Goal: Task Accomplishment & Management: Manage account settings

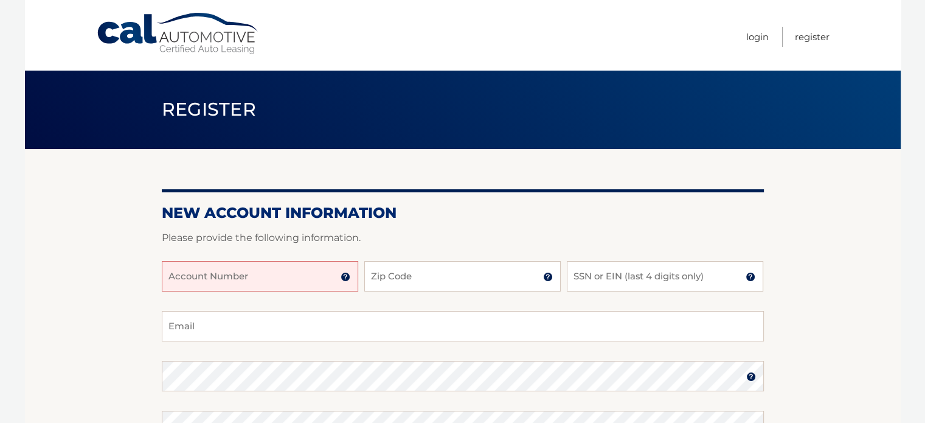
click at [206, 285] on input "Account Number" at bounding box center [260, 276] width 197 height 30
type input "44456020464"
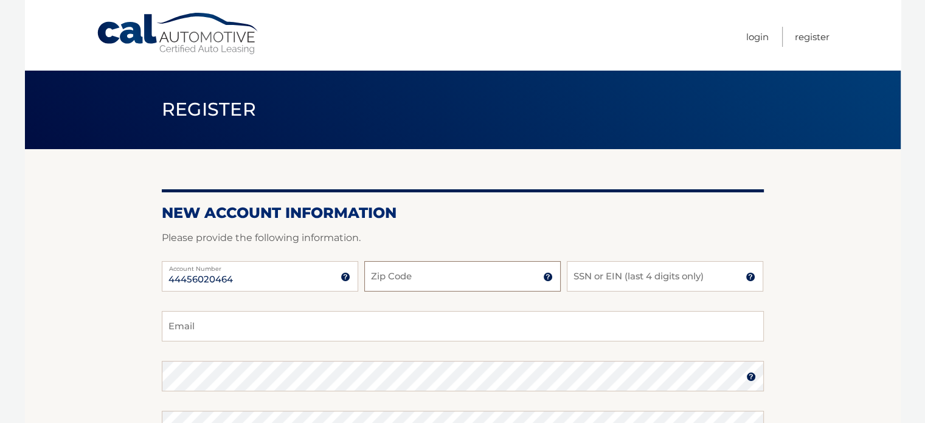
click at [391, 279] on input "Zip Code" at bounding box center [462, 276] width 197 height 30
type input "18334"
click at [599, 278] on input "SSN or EIN (last 4 digits only)" at bounding box center [665, 276] width 197 height 30
type input "9676"
click at [210, 325] on input "Email" at bounding box center [463, 326] width 602 height 30
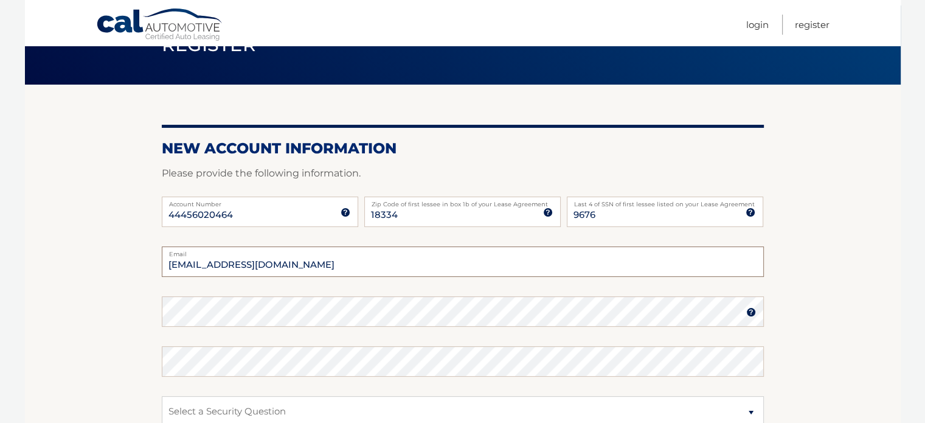
scroll to position [67, 0]
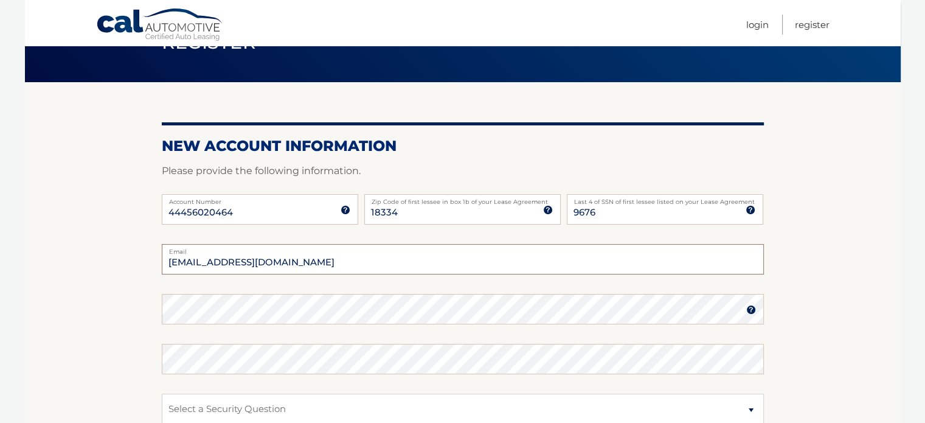
type input "pocono62@gmail.com"
click at [750, 311] on img at bounding box center [751, 310] width 10 height 10
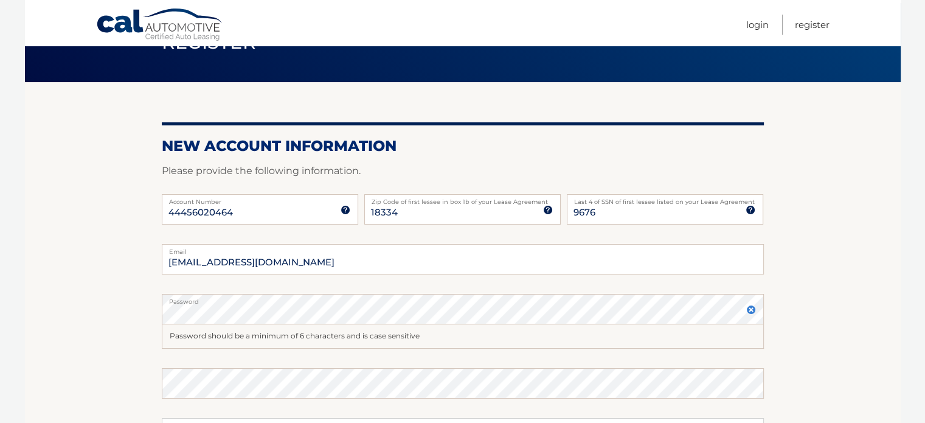
click at [751, 313] on img at bounding box center [751, 310] width 10 height 10
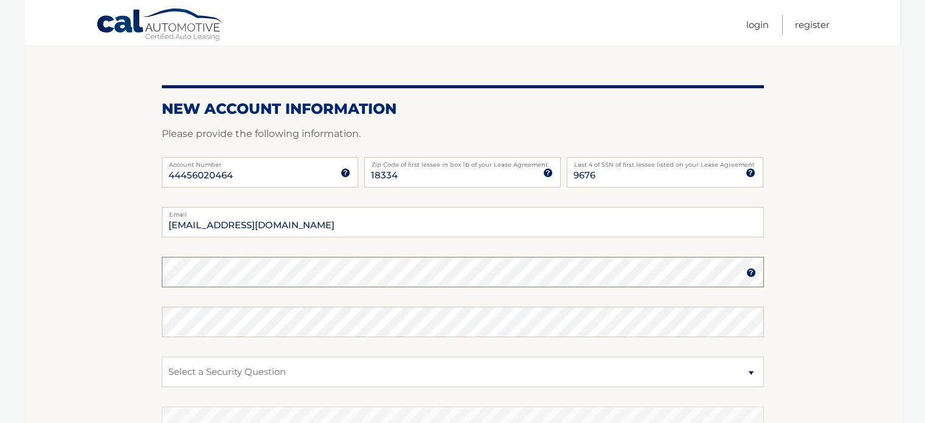
scroll to position [110, 0]
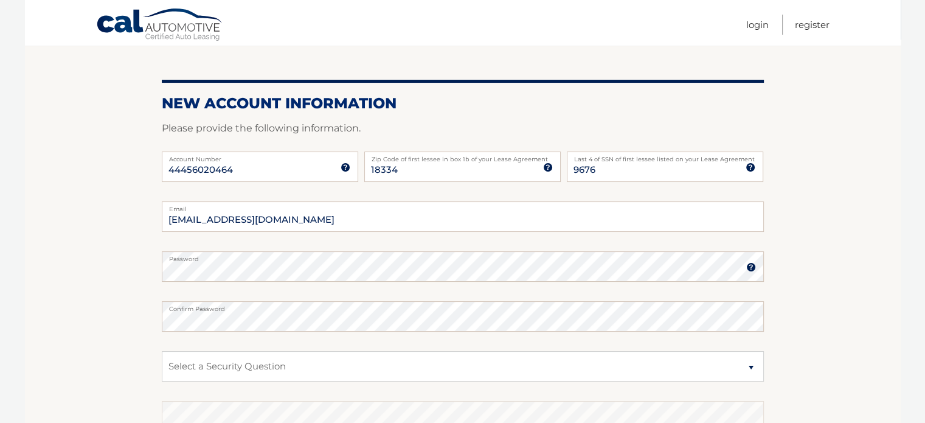
click at [813, 305] on section "New Account Information Please provide the following information. 44456020464 A…" at bounding box center [463, 277] width 876 height 475
click at [750, 268] on img at bounding box center [751, 267] width 10 height 10
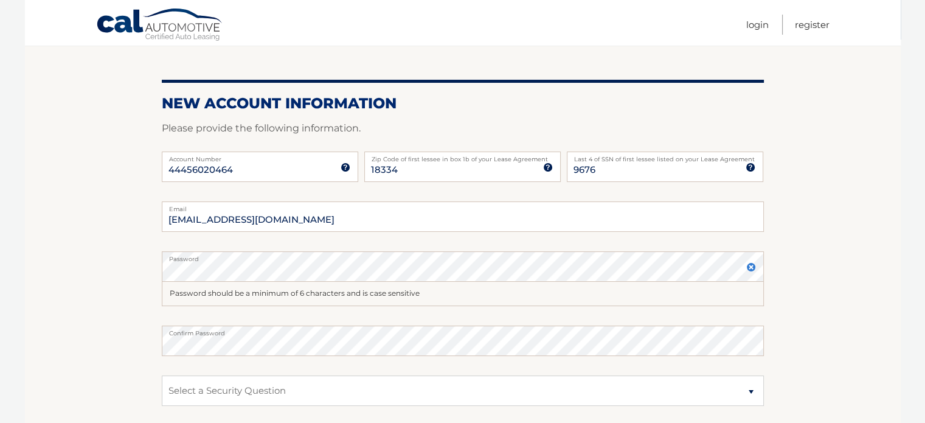
click at [839, 370] on section "New Account Information Please provide the following information. 44456020464 A…" at bounding box center [463, 289] width 876 height 499
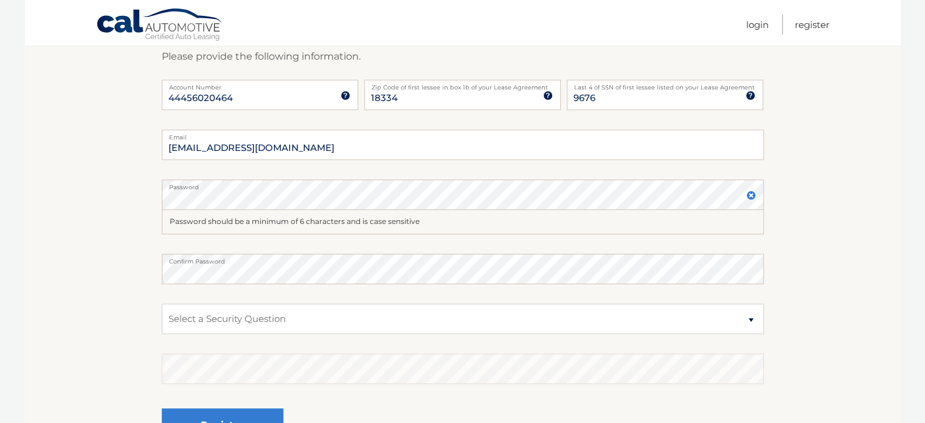
scroll to position [192, 0]
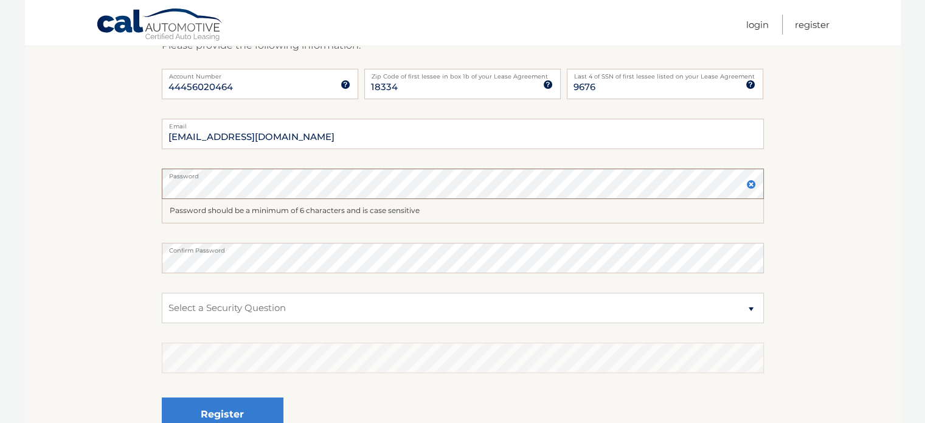
click at [125, 189] on section "New Account Information Please provide the following information. 44456020464 A…" at bounding box center [463, 206] width 876 height 499
click at [753, 304] on select "Select a Security Question What was the name of your elementary school? What is…" at bounding box center [463, 308] width 602 height 30
select select "2"
click at [162, 293] on select "Select a Security Question What was the name of your elementary school? What is…" at bounding box center [463, 308] width 602 height 30
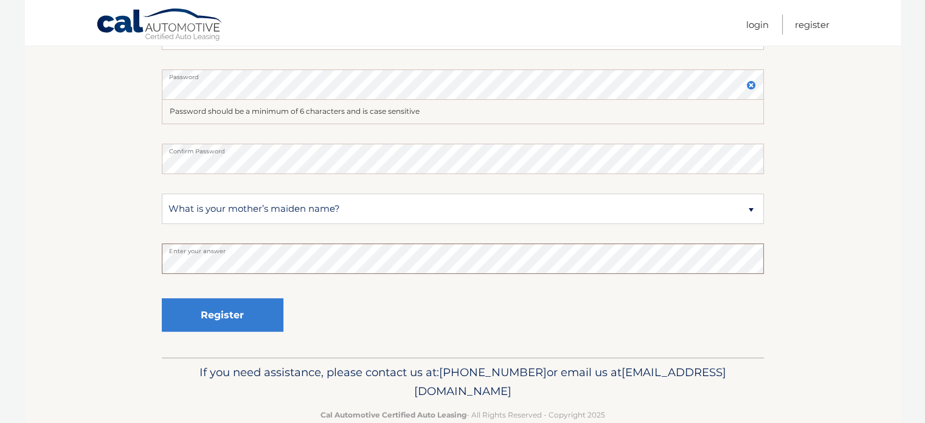
scroll to position [318, 0]
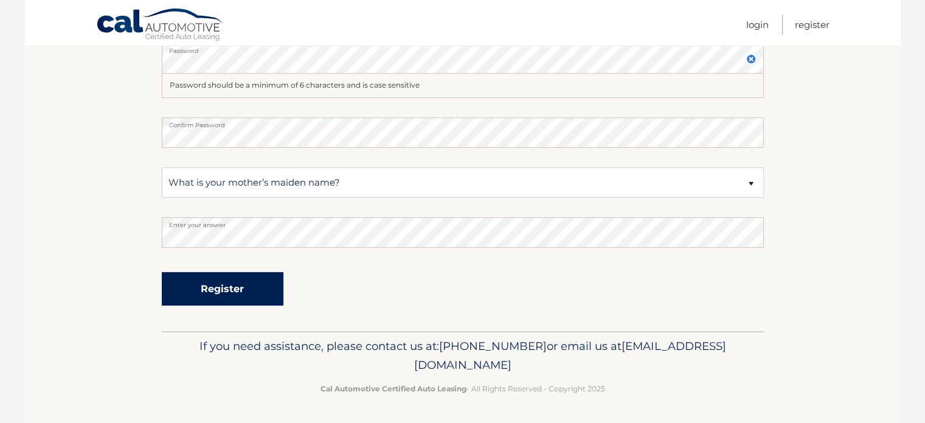
click at [220, 290] on button "Register" at bounding box center [223, 288] width 122 height 33
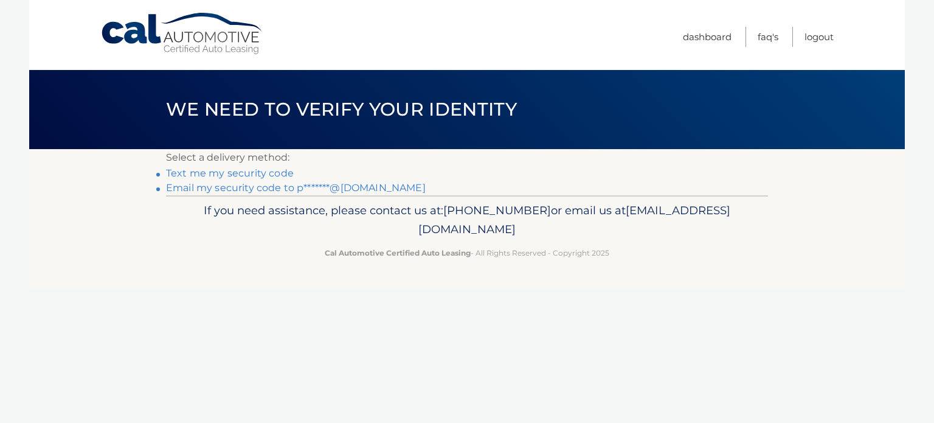
click at [207, 176] on link "Text me my security code" at bounding box center [230, 173] width 128 height 12
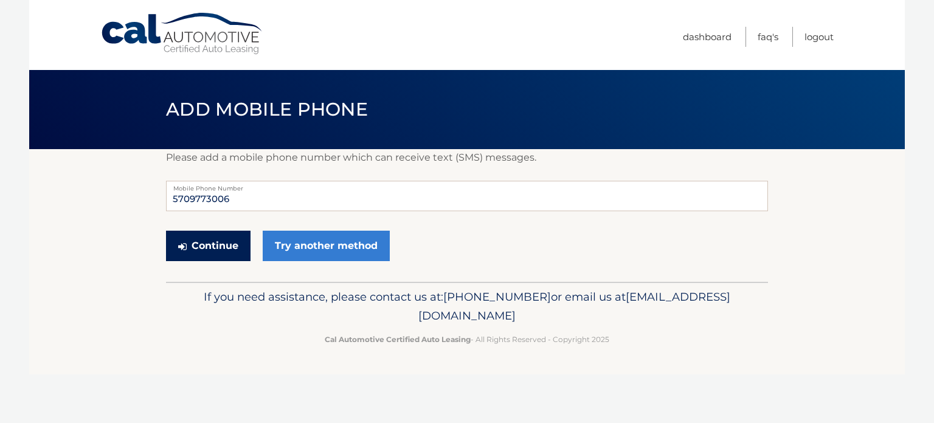
click at [210, 248] on button "Continue" at bounding box center [208, 246] width 85 height 30
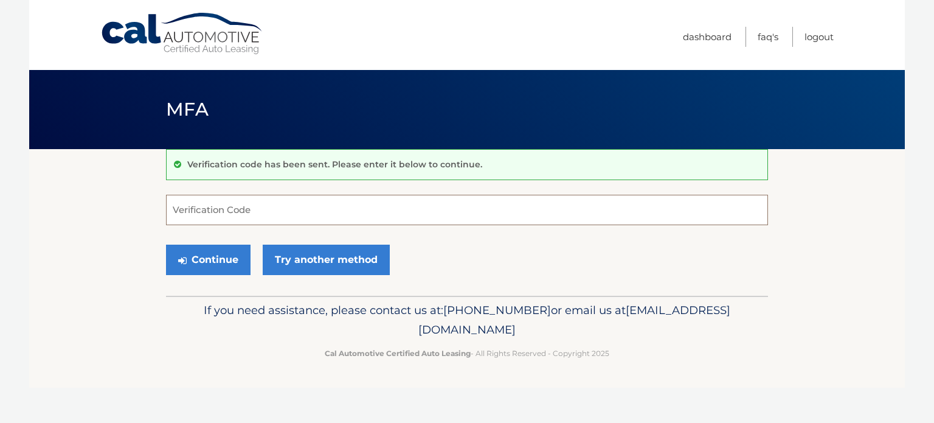
click at [189, 208] on input "Verification Code" at bounding box center [467, 210] width 602 height 30
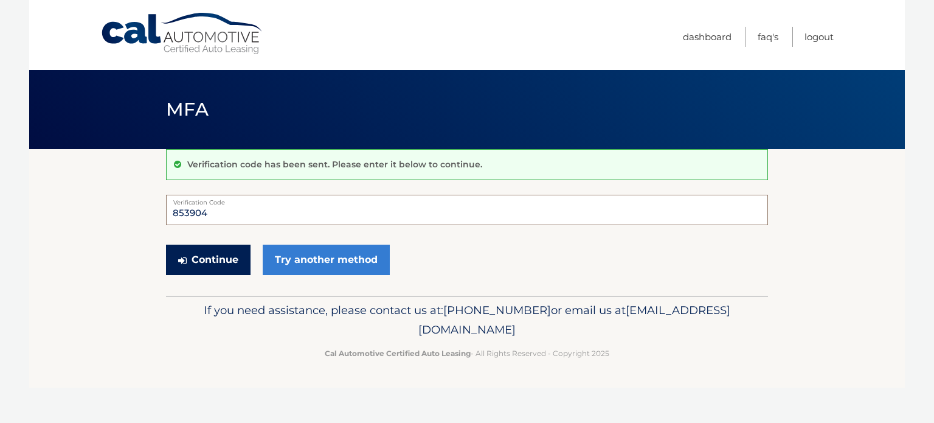
type input "853904"
click at [209, 270] on button "Continue" at bounding box center [208, 260] width 85 height 30
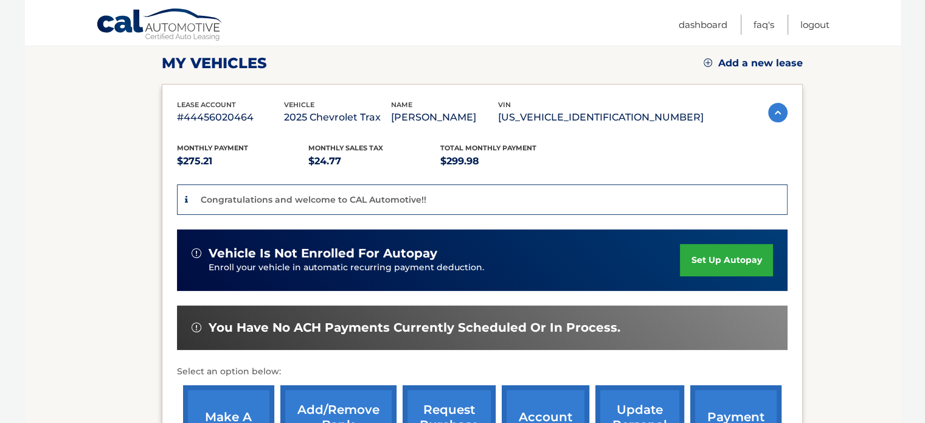
scroll to position [166, 0]
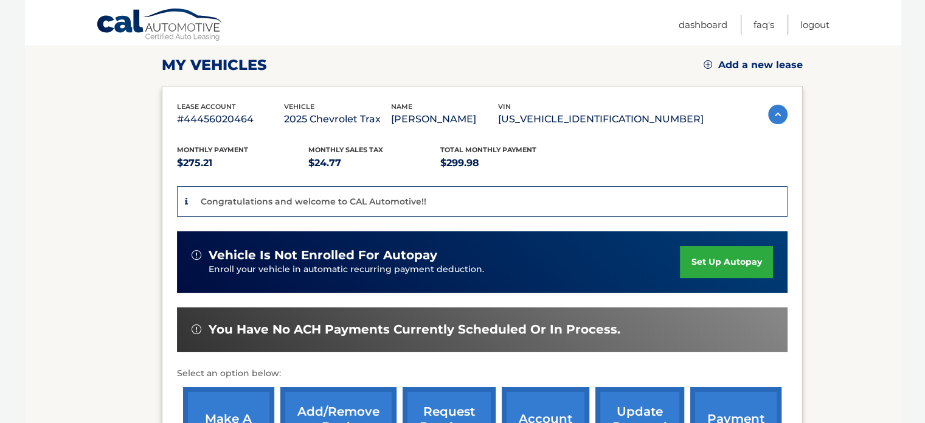
click at [717, 256] on link "set up autopay" at bounding box center [726, 262] width 92 height 32
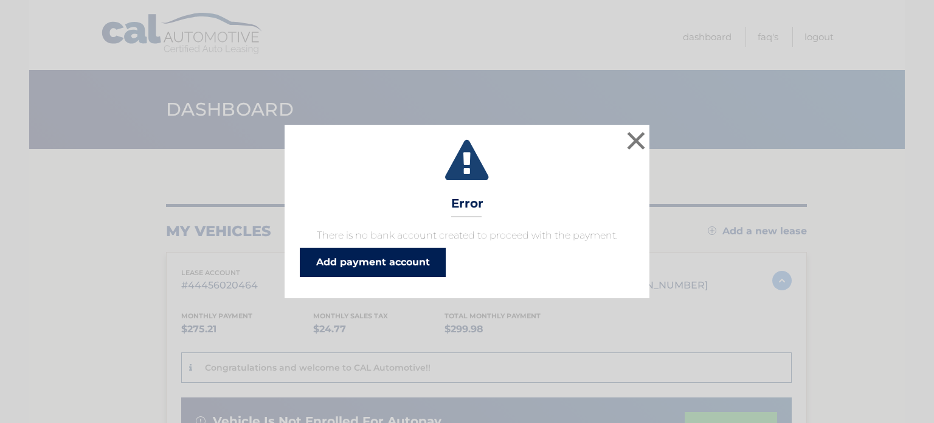
click at [372, 264] on link "Add payment account" at bounding box center [373, 262] width 146 height 29
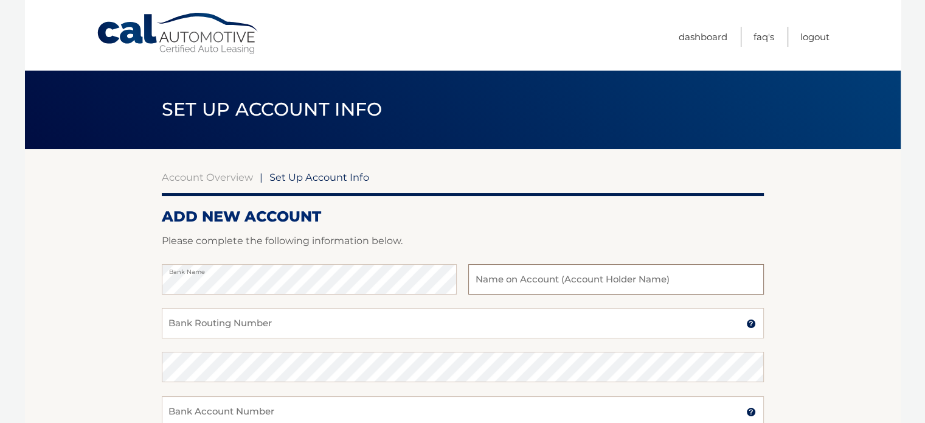
click at [498, 280] on input "text" at bounding box center [615, 279] width 295 height 30
type input "[PERSON_NAME]"
click at [193, 325] on input "Bank Routing Number" at bounding box center [463, 323] width 602 height 30
type input "9"
type input "031300012"
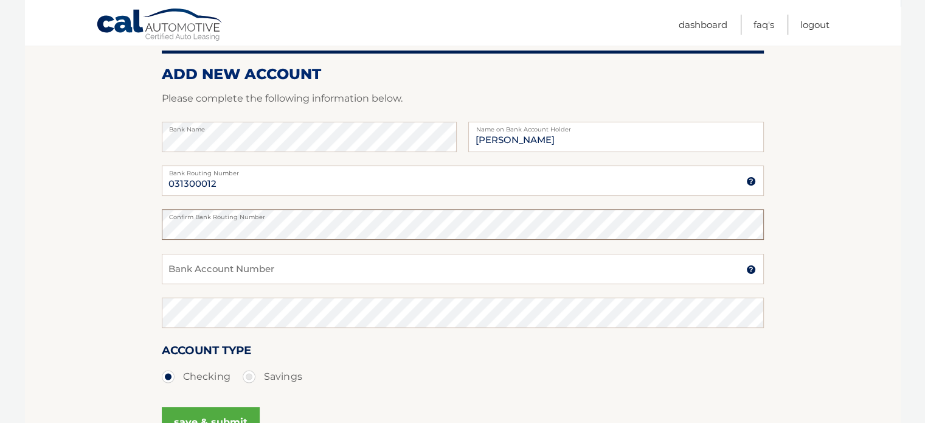
scroll to position [195, 0]
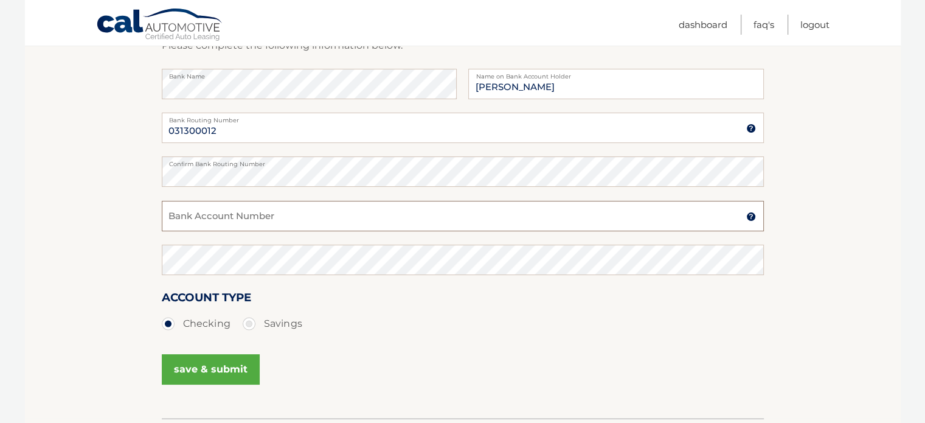
click at [191, 209] on input "Bank Account Number" at bounding box center [463, 216] width 602 height 30
click at [201, 217] on input "900981101" at bounding box center [463, 216] width 602 height 30
type input "9009819101"
click at [195, 377] on button "save & submit" at bounding box center [211, 369] width 98 height 30
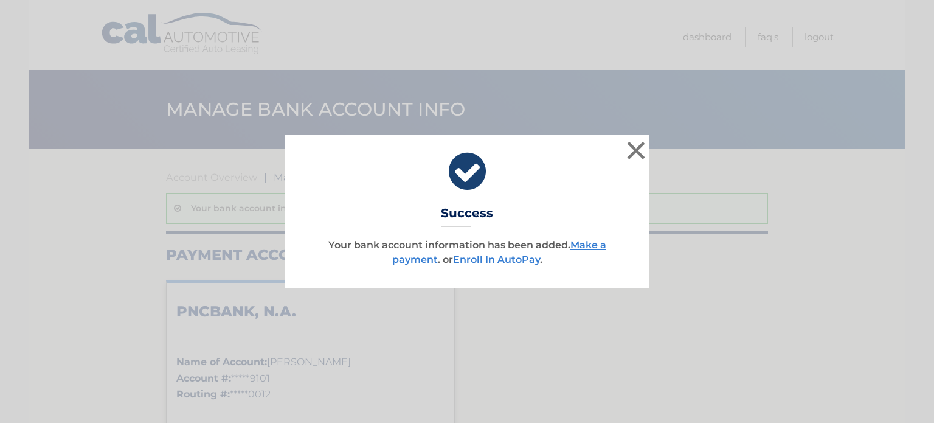
click at [499, 260] on link "Enroll In AutoPay" at bounding box center [496, 260] width 87 height 12
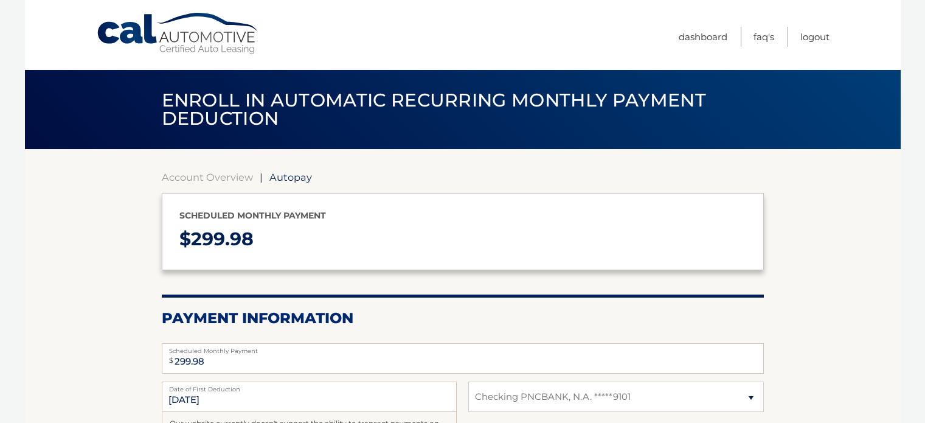
select select "MDAyMmZiNDQtZDkxMC00MDE1LThhOTYtYmRjNGJiYTg1MzI2"
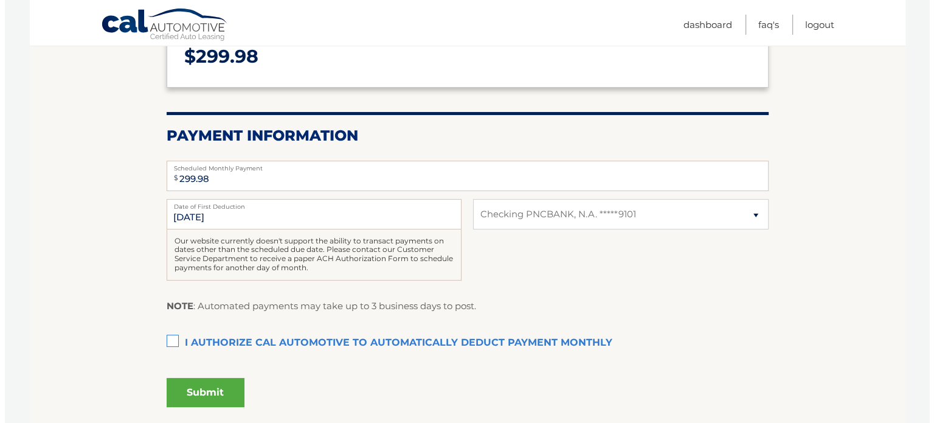
scroll to position [201, 0]
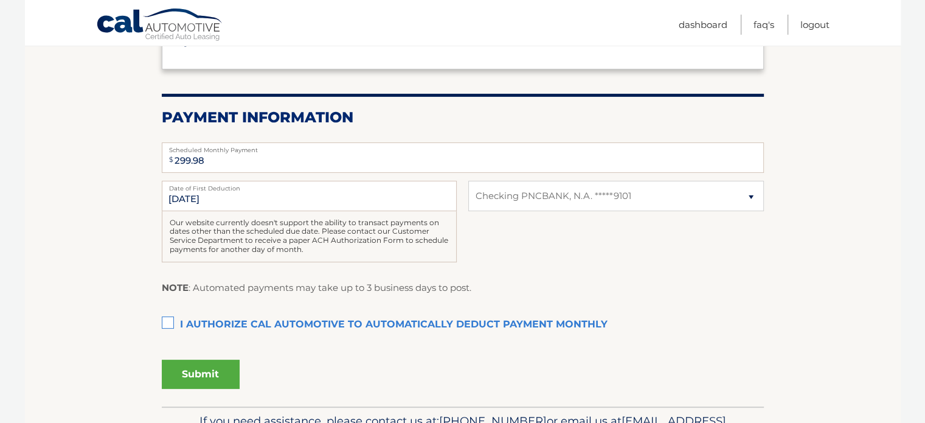
click at [169, 321] on label "I authorize cal automotive to automatically deduct payment monthly This checkbo…" at bounding box center [463, 325] width 602 height 24
click at [0, 0] on input "I authorize cal automotive to automatically deduct payment monthly This checkbo…" at bounding box center [0, 0] width 0 height 0
click at [204, 378] on button "Submit" at bounding box center [201, 374] width 78 height 29
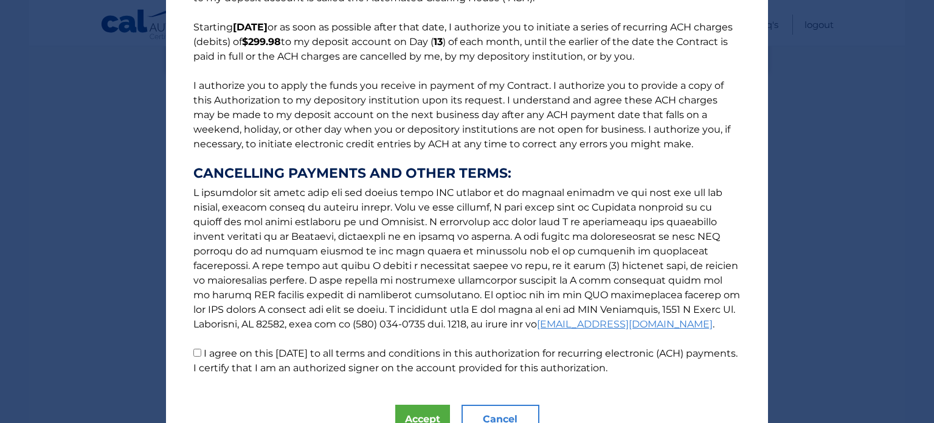
scroll to position [151, 0]
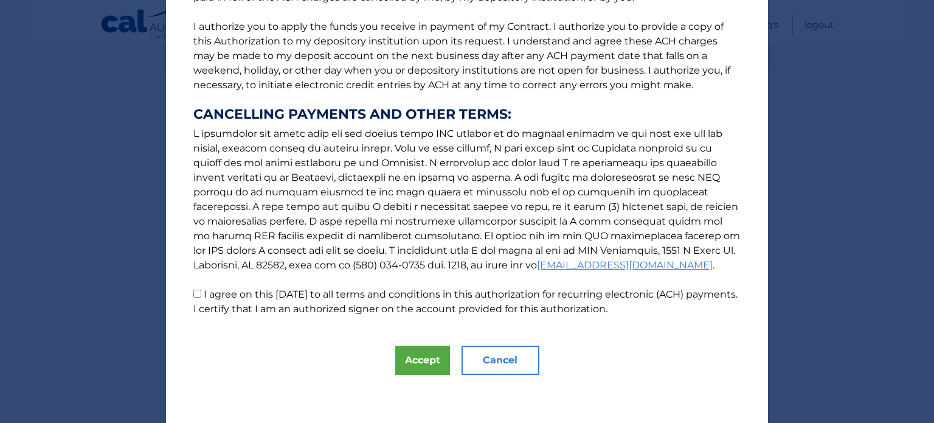
click at [194, 293] on input "I agree on this 09/26/2025 to all terms and conditions in this authorization fo…" at bounding box center [197, 294] width 8 height 8
checkbox input "true"
click at [407, 362] on button "Accept" at bounding box center [422, 360] width 55 height 29
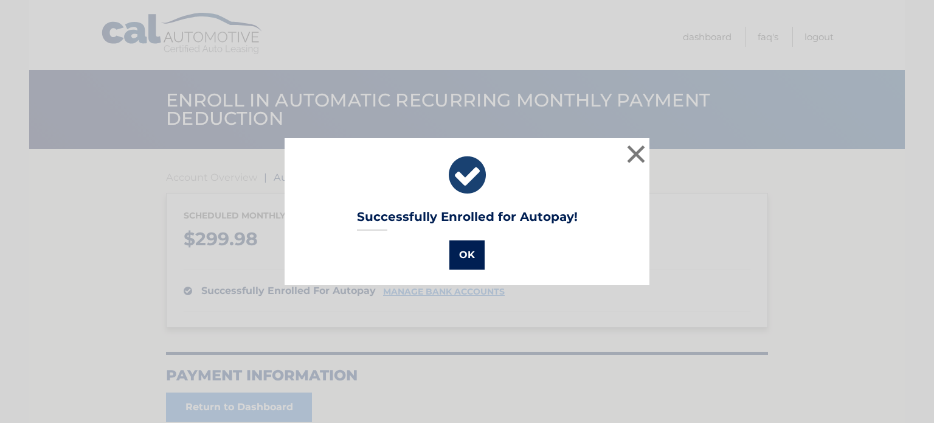
click at [465, 249] on button "OK" at bounding box center [467, 254] width 35 height 29
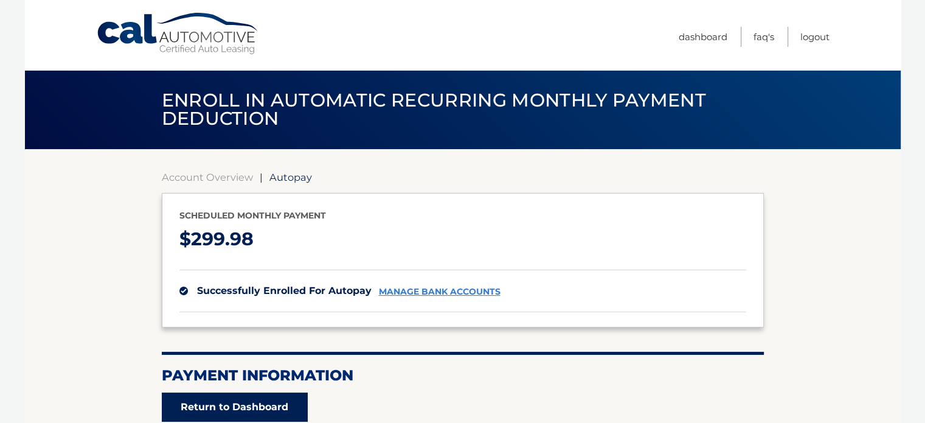
click at [224, 403] on link "Return to Dashboard" at bounding box center [235, 406] width 146 height 29
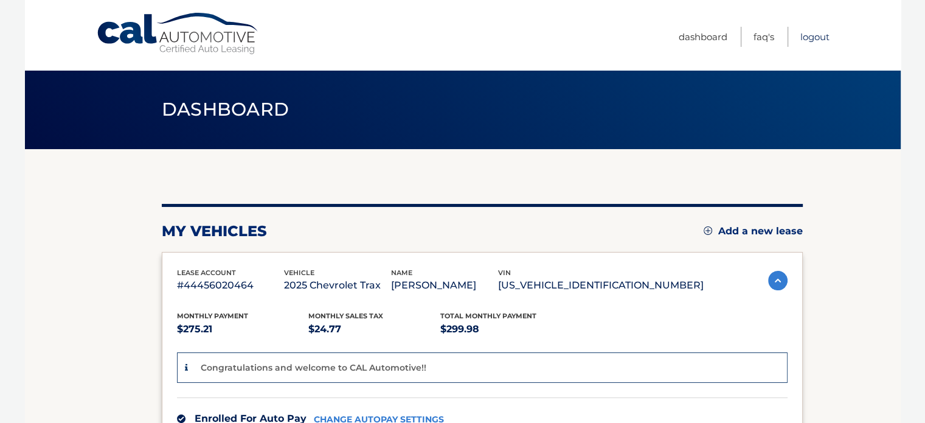
click at [813, 38] on link "Logout" at bounding box center [815, 37] width 29 height 20
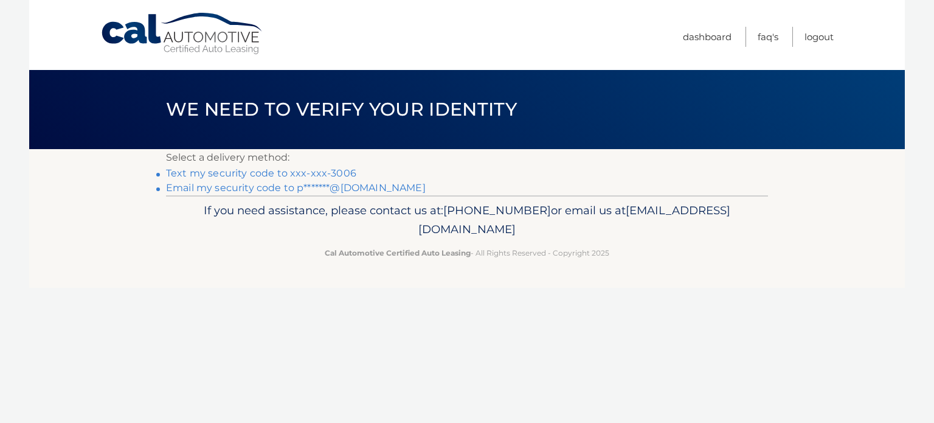
click at [258, 173] on link "Text my security code to xxx-xxx-3006" at bounding box center [261, 173] width 190 height 12
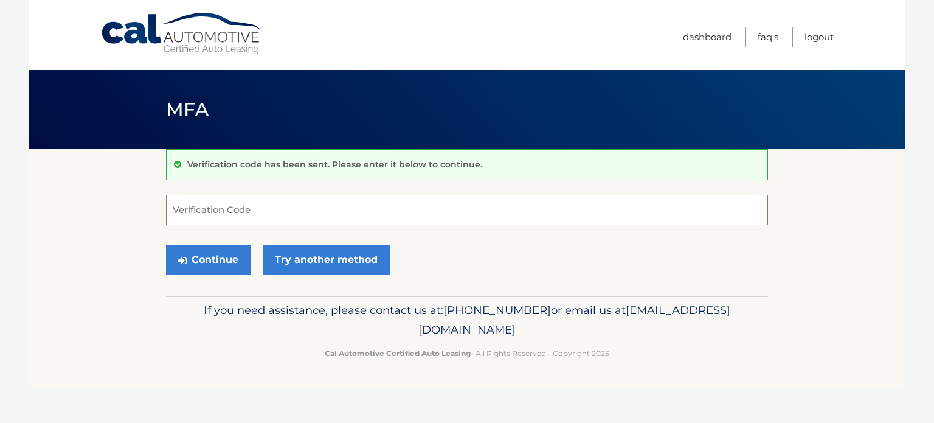
click at [208, 207] on input "Verification Code" at bounding box center [467, 210] width 602 height 30
type input "477631"
click at [214, 253] on button "Continue" at bounding box center [208, 260] width 85 height 30
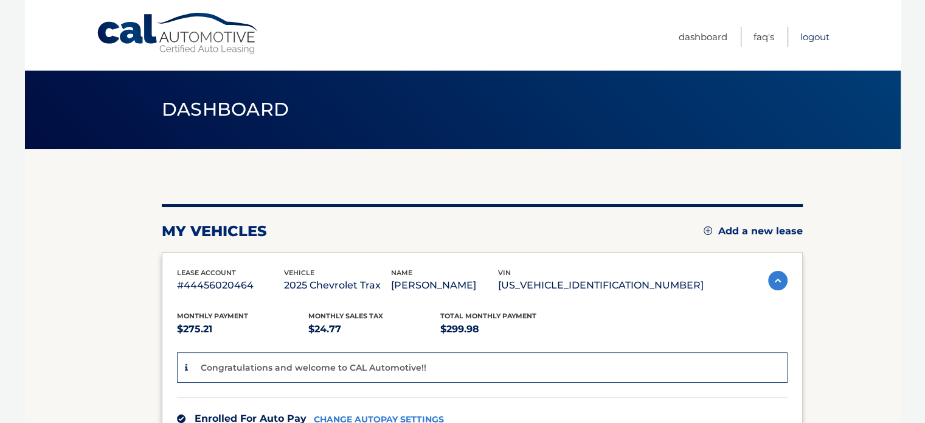
click at [807, 37] on link "Logout" at bounding box center [815, 37] width 29 height 20
